Goal: Information Seeking & Learning: Learn about a topic

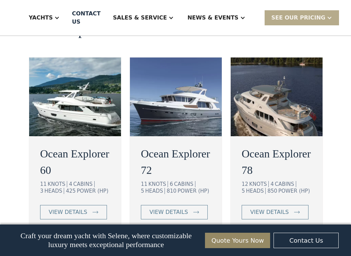
click at [287, 146] on h2 "Ocean Explorer 78" at bounding box center [276, 162] width 70 height 33
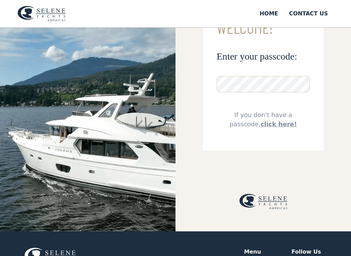
scroll to position [72, 0]
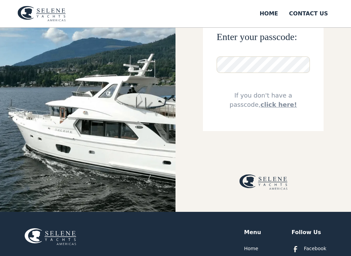
click at [60, 99] on img at bounding box center [87, 84] width 175 height 256
click at [55, 106] on img at bounding box center [87, 84] width 175 height 256
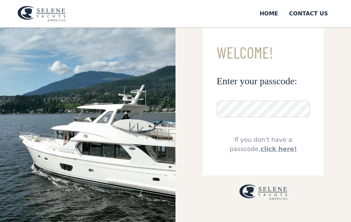
scroll to position [10, 0]
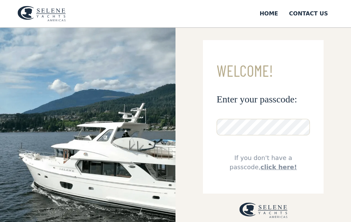
click at [53, 109] on img at bounding box center [87, 129] width 175 height 222
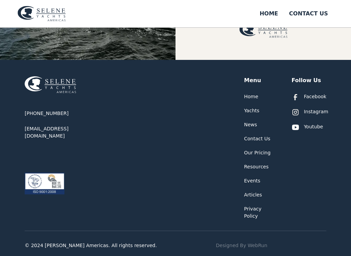
scroll to position [224, 0]
click at [258, 110] on div "Yachts" at bounding box center [251, 110] width 15 height 7
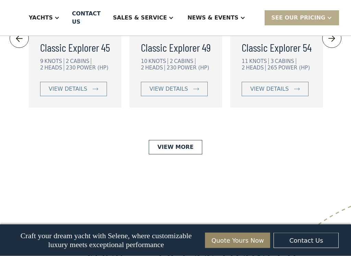
scroll to position [1708, 0]
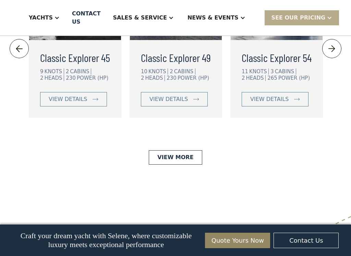
click at [170, 150] on link "View More" at bounding box center [175, 157] width 53 height 14
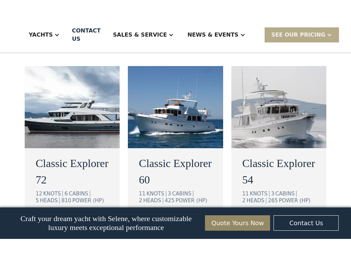
scroll to position [480, 0]
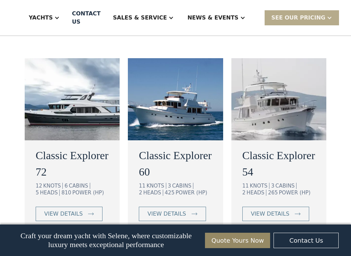
click at [59, 83] on img at bounding box center [72, 99] width 95 height 82
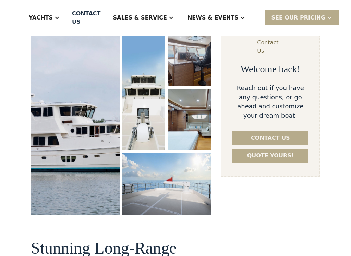
click at [66, 110] on img "open lightbox" at bounding box center [75, 119] width 90 height 193
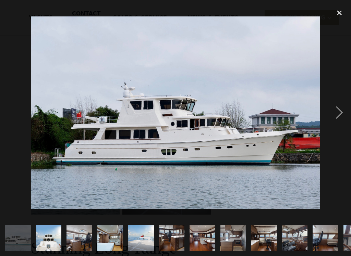
click at [341, 115] on div "next image" at bounding box center [338, 112] width 23 height 215
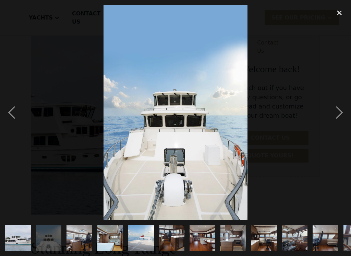
click at [330, 112] on div "next image" at bounding box center [338, 112] width 23 height 215
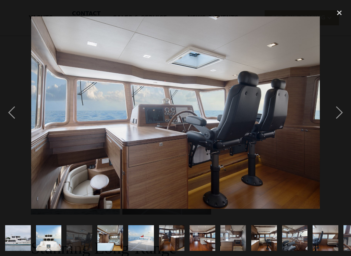
click at [338, 117] on div "next image" at bounding box center [338, 112] width 23 height 215
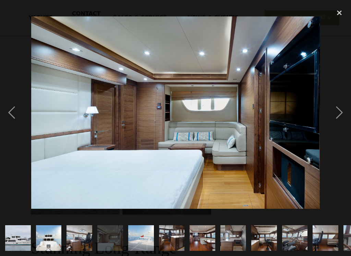
click at [339, 118] on div "next image" at bounding box center [338, 112] width 23 height 215
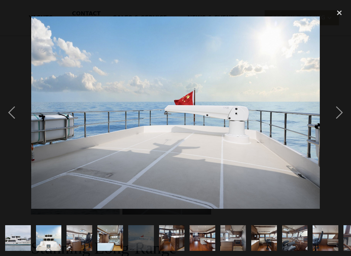
click at [13, 102] on div "previous image" at bounding box center [11, 112] width 23 height 215
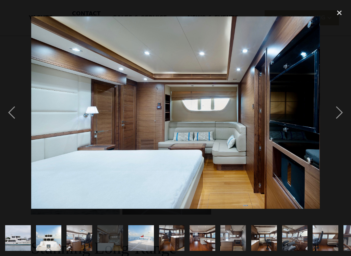
click at [343, 113] on div "next image" at bounding box center [338, 112] width 23 height 215
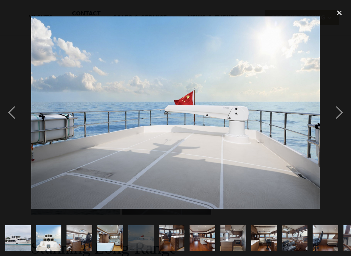
click at [342, 112] on div "next image" at bounding box center [338, 112] width 23 height 215
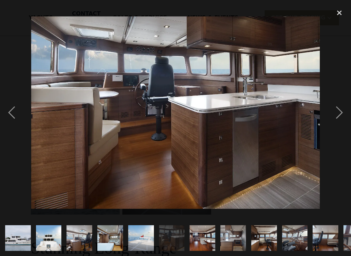
click at [339, 113] on div "next image" at bounding box center [338, 112] width 23 height 215
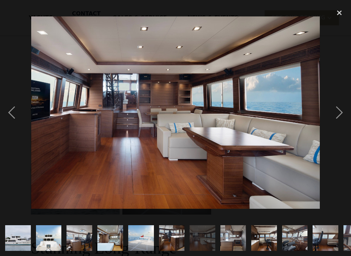
click at [339, 116] on div "next image" at bounding box center [338, 112] width 23 height 215
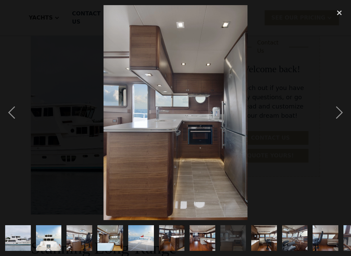
click at [341, 115] on div "next image" at bounding box center [338, 112] width 23 height 215
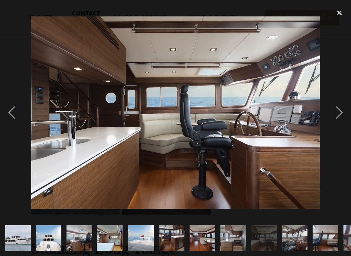
click at [339, 117] on div "next image" at bounding box center [338, 112] width 23 height 215
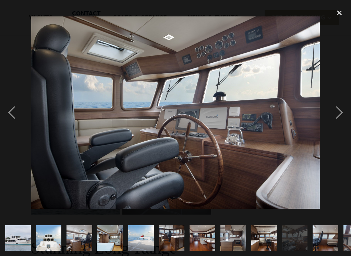
click at [338, 115] on div "next image" at bounding box center [338, 112] width 23 height 215
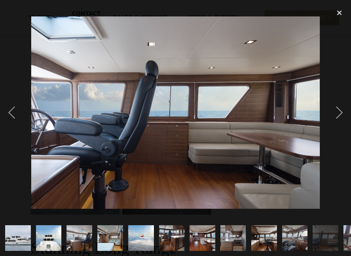
click at [342, 113] on div "next image" at bounding box center [338, 112] width 23 height 215
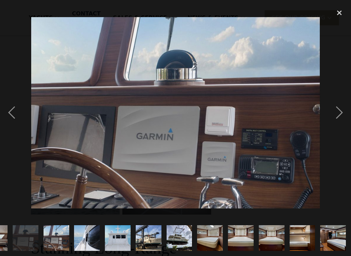
scroll to position [0, 331]
click at [336, 115] on div "next image" at bounding box center [338, 112] width 23 height 215
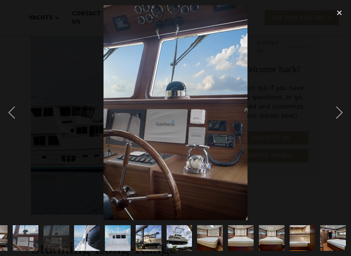
click at [337, 117] on div "next image" at bounding box center [338, 112] width 23 height 215
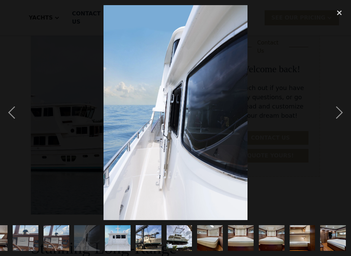
click at [341, 117] on div "next image" at bounding box center [338, 112] width 23 height 215
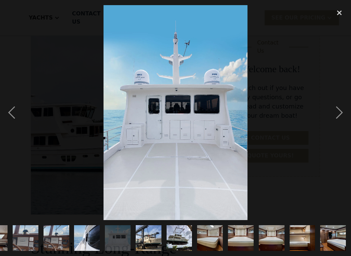
click at [340, 119] on div "next image" at bounding box center [338, 112] width 23 height 215
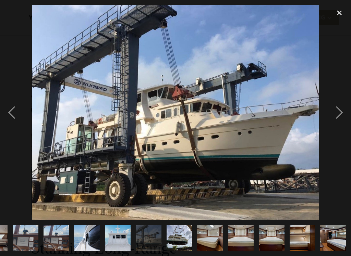
click at [339, 112] on div "next image" at bounding box center [338, 112] width 23 height 215
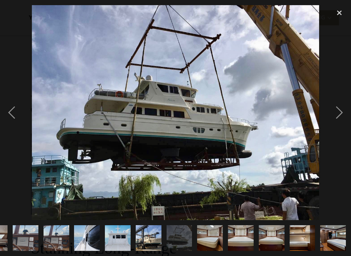
click at [341, 113] on div "next image" at bounding box center [338, 112] width 23 height 215
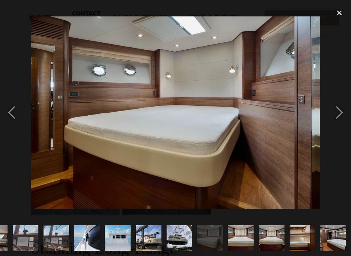
click at [342, 115] on div "next image" at bounding box center [338, 112] width 23 height 215
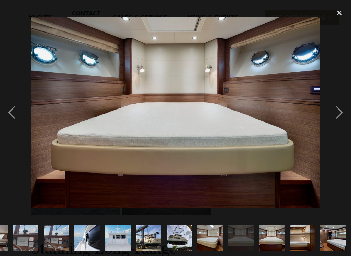
click at [342, 118] on div "next image" at bounding box center [338, 112] width 23 height 215
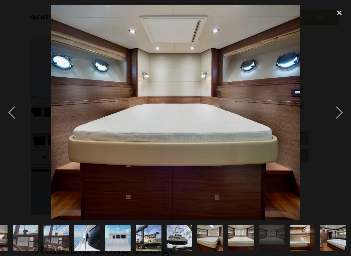
click at [342, 116] on div "next image" at bounding box center [338, 112] width 23 height 215
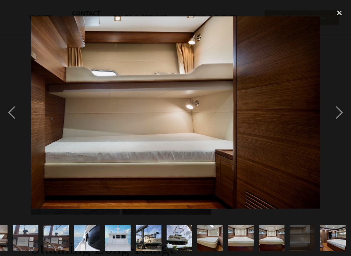
click at [344, 113] on div "next image" at bounding box center [338, 112] width 23 height 215
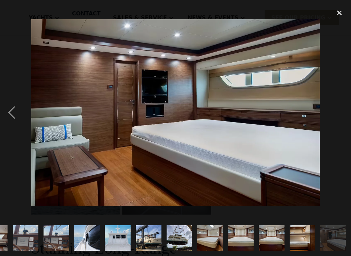
click at [342, 16] on div "close lightbox" at bounding box center [338, 12] width 23 height 15
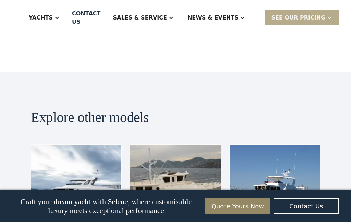
scroll to position [1144, 0]
